Goal: Find contact information: Obtain details needed to contact an individual or organization

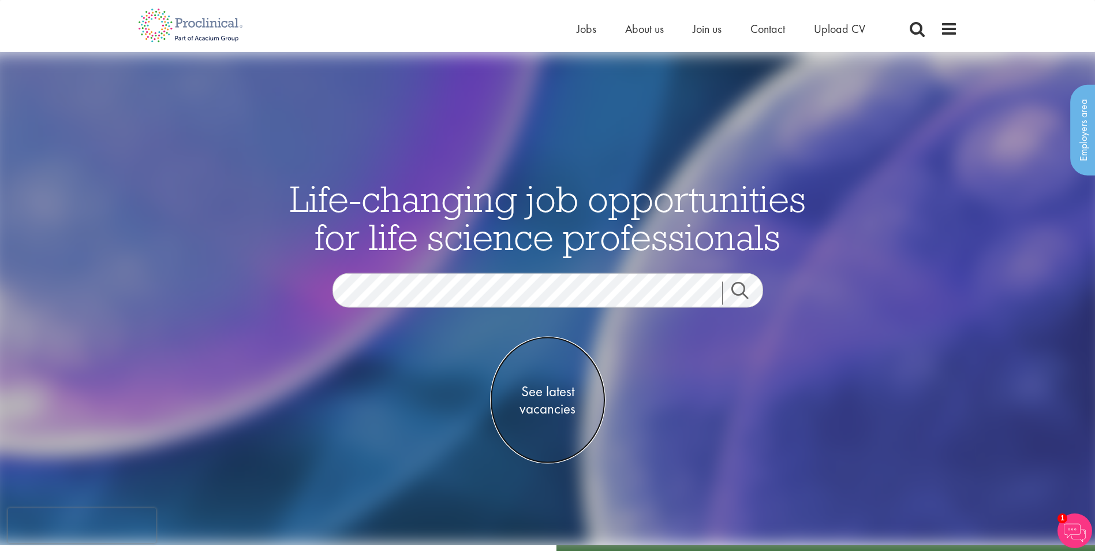
click at [556, 392] on span "See latest vacancies" at bounding box center [547, 399] width 115 height 35
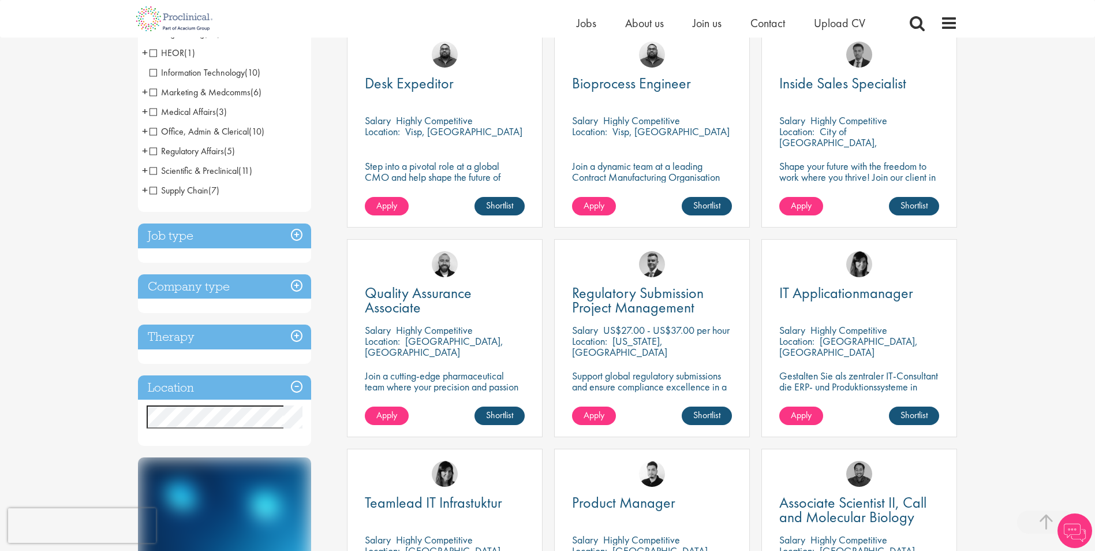
scroll to position [289, 0]
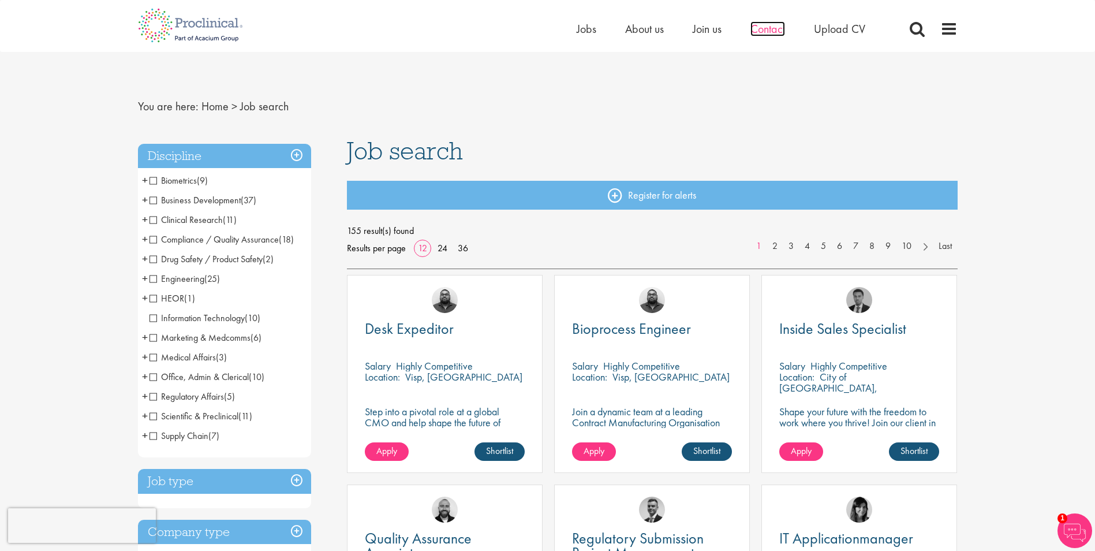
click at [769, 28] on span "Contact" at bounding box center [767, 28] width 35 height 15
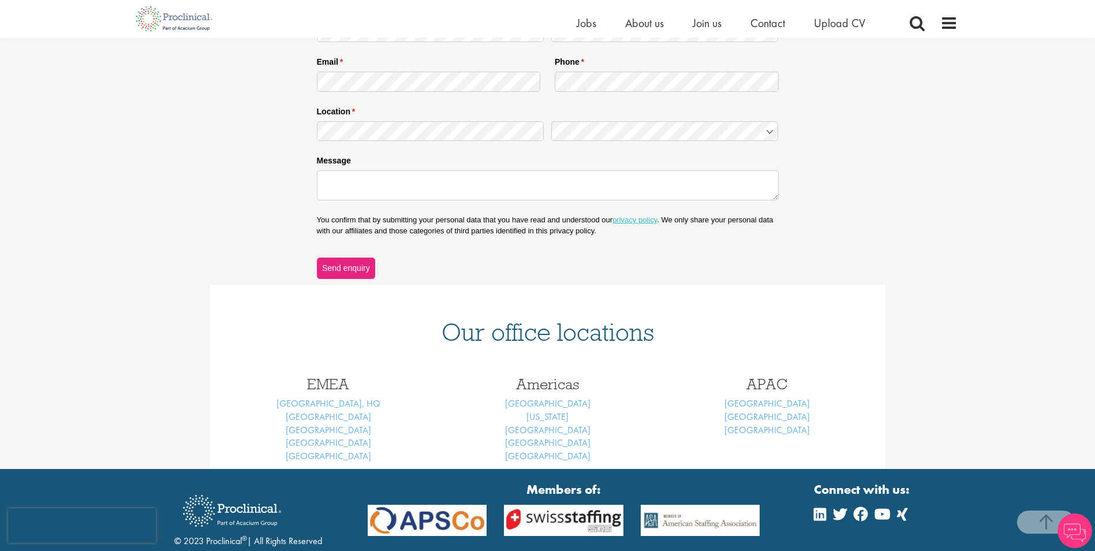
scroll to position [289, 0]
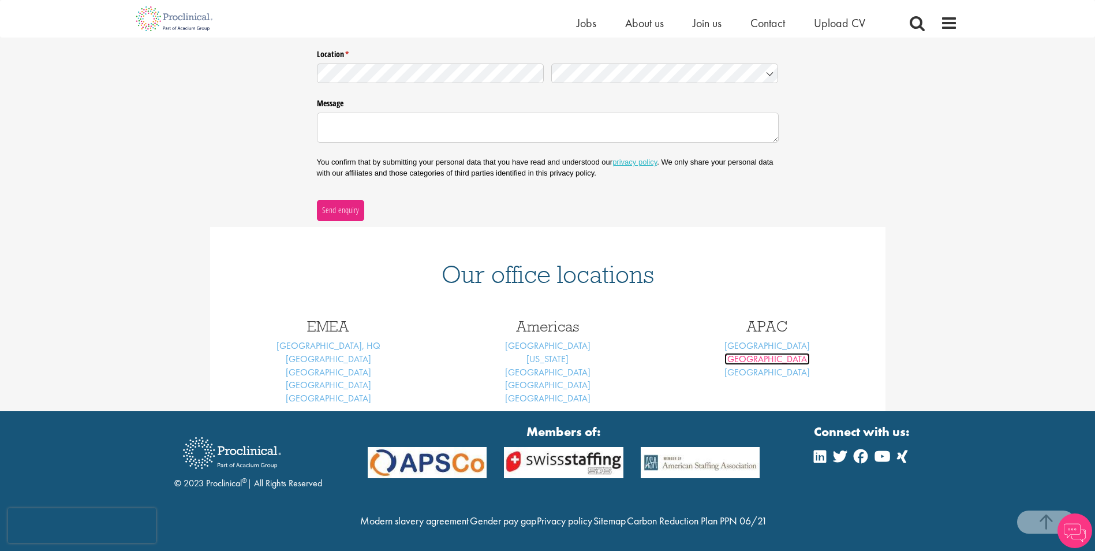
click at [769, 360] on link "[GEOGRAPHIC_DATA]" at bounding box center [766, 359] width 85 height 12
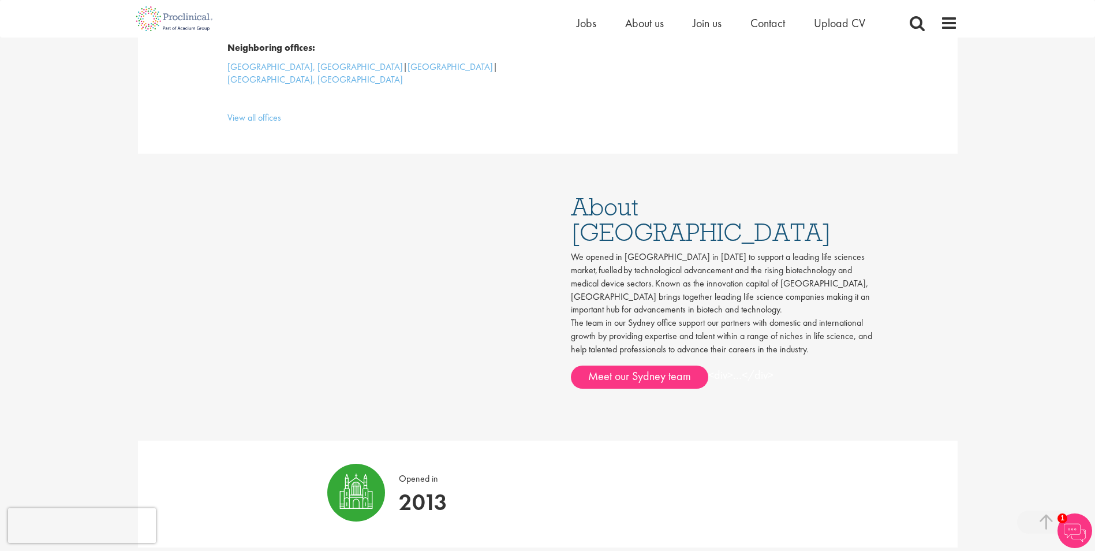
scroll to position [231, 0]
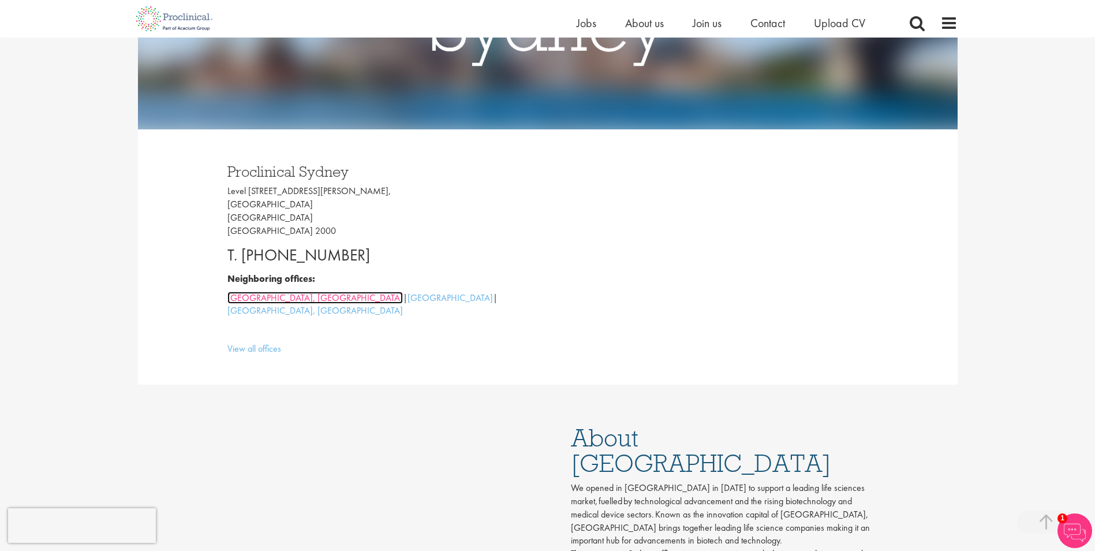
click at [249, 298] on link "Melbourne, Australia" at bounding box center [314, 297] width 175 height 12
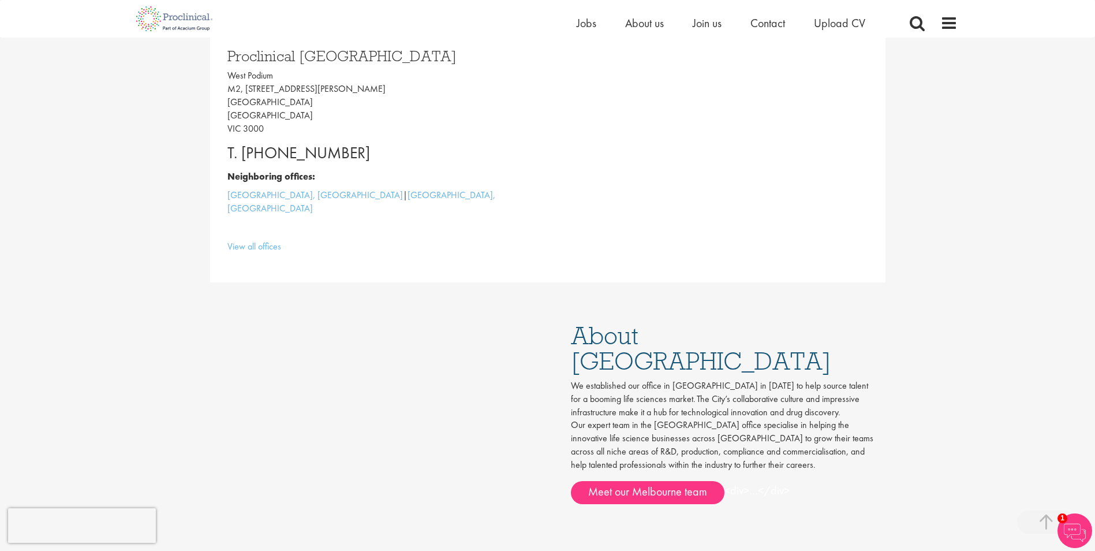
scroll to position [519, 0]
